Goal: Check status: Check status

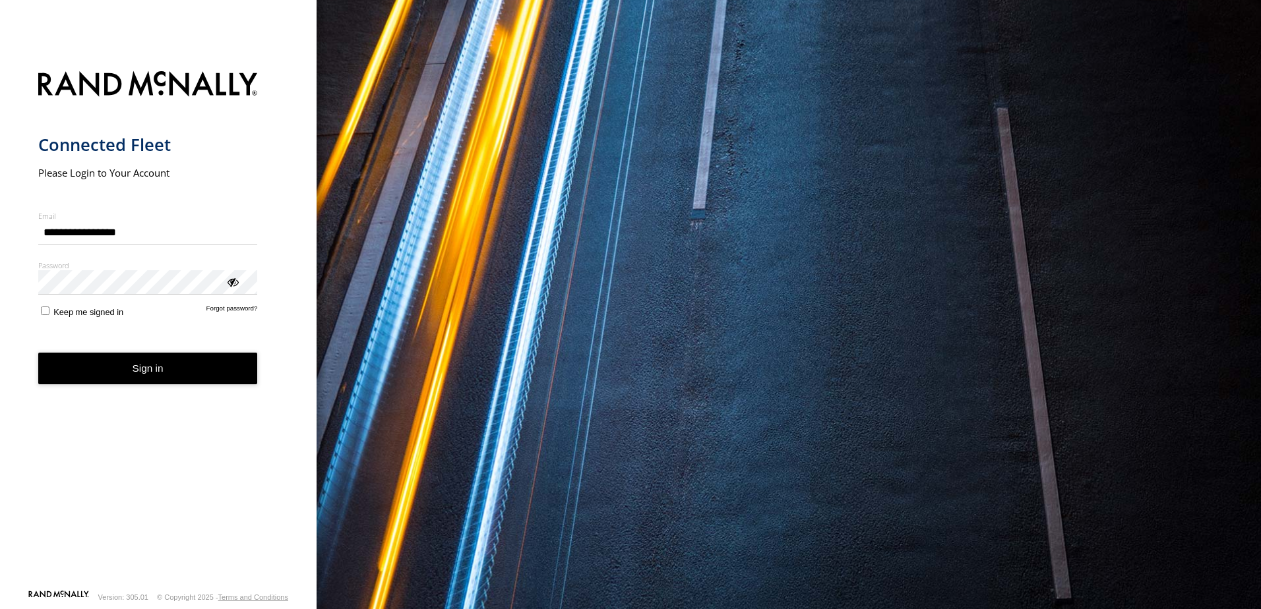
click at [82, 382] on button "Sign in" at bounding box center [148, 369] width 220 height 32
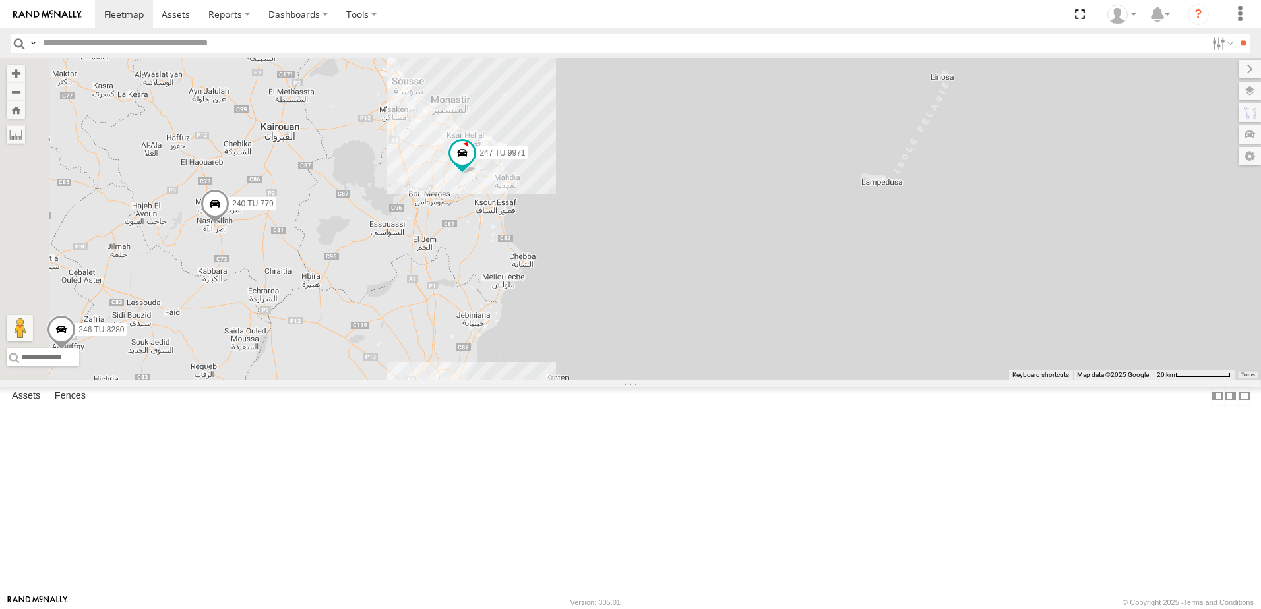
drag, startPoint x: 436, startPoint y: 410, endPoint x: 872, endPoint y: 218, distance: 476.4
click at [872, 218] on div "245 TU 9058 246 TU 8280 231 TU 3162 240 TU 779 247 TU 9971" at bounding box center [630, 219] width 1261 height 322
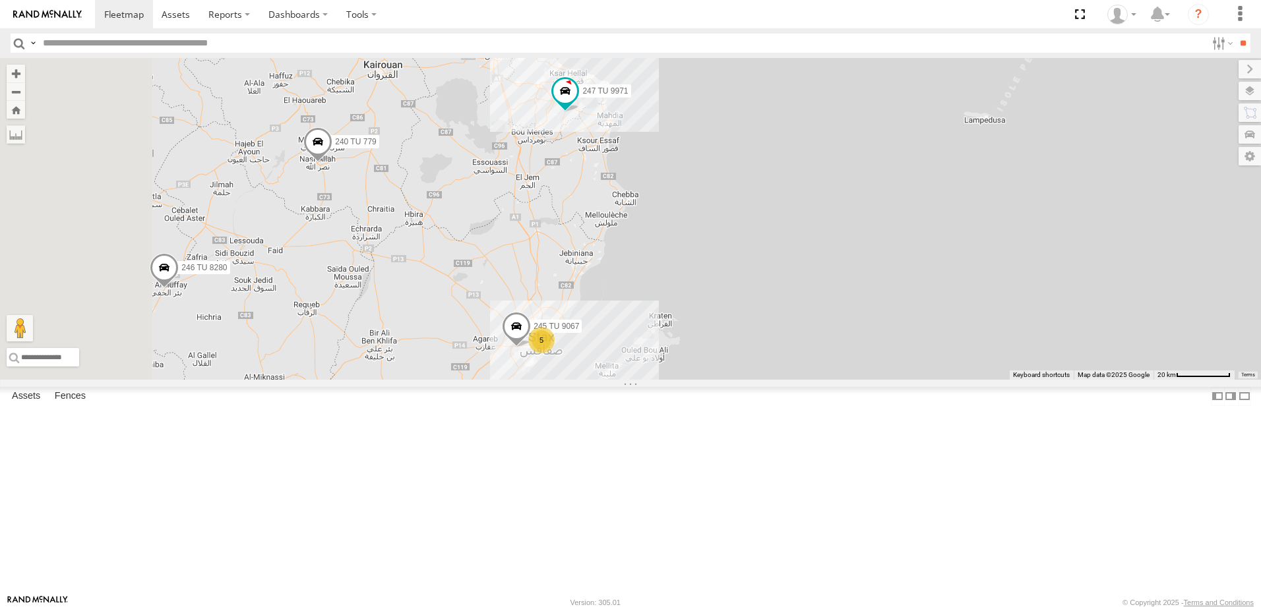
drag, startPoint x: 462, startPoint y: 365, endPoint x: 565, endPoint y: 301, distance: 121.3
click at [565, 301] on div "245 TU 9058 246 TU 8280 231 TU 3162 240 TU 779 247 TU 9971 12 5 247 TU 7028 245…" at bounding box center [630, 219] width 1261 height 322
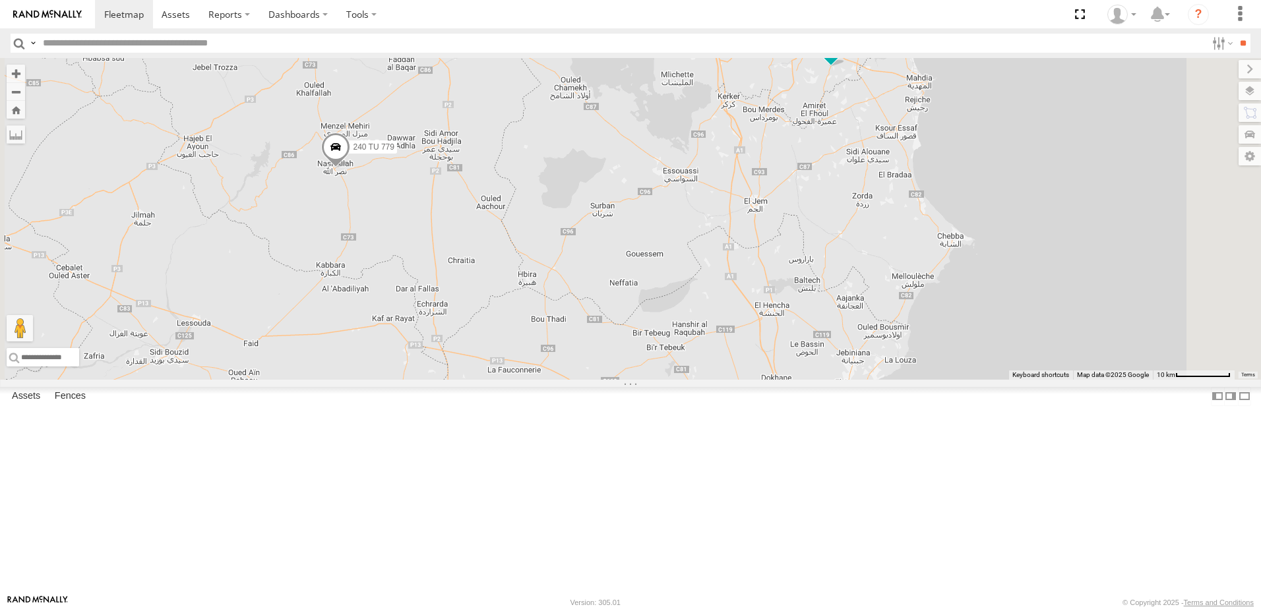
drag, startPoint x: 629, startPoint y: 209, endPoint x: 609, endPoint y: 271, distance: 65.3
click at [609, 271] on div "245 TU 9058 246 TU 8280 231 TU 3162 240 TU 779 247 TU 9971 247 TU 7028 245 TU 9…" at bounding box center [630, 219] width 1261 height 322
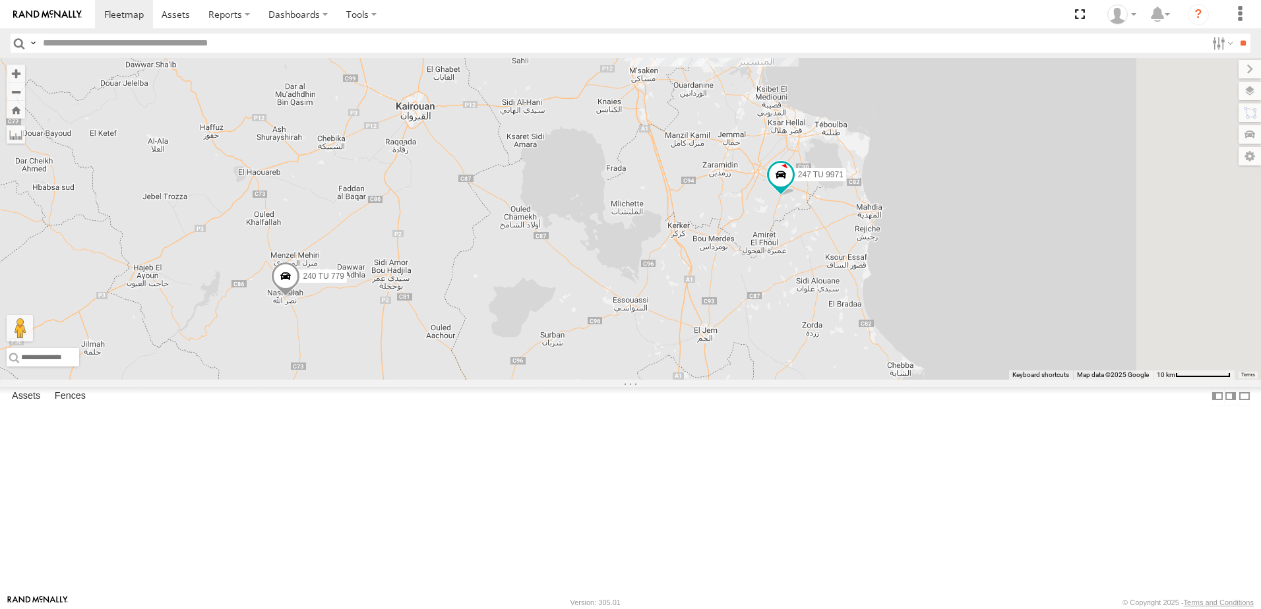
drag, startPoint x: 783, startPoint y: 316, endPoint x: 759, endPoint y: 335, distance: 30.5
click at [759, 335] on div "245 TU 9058 246 TU 8280 231 TU 3162 240 TU 779 247 TU 9971 247 TU 7028 245 TU 9…" at bounding box center [630, 219] width 1261 height 322
